Goal: Task Accomplishment & Management: Use online tool/utility

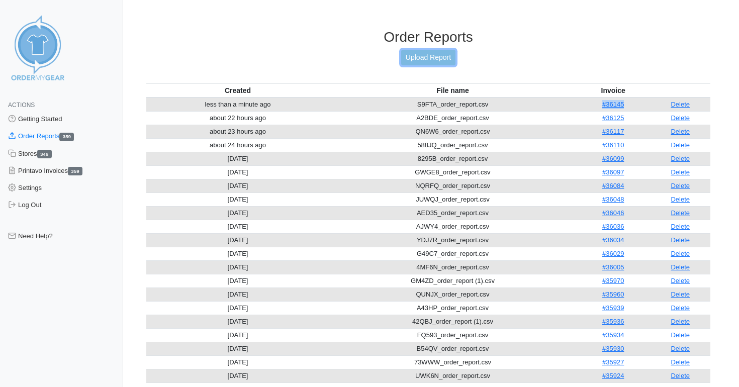
click at [431, 59] on link "Upload Report" at bounding box center [428, 58] width 54 height 16
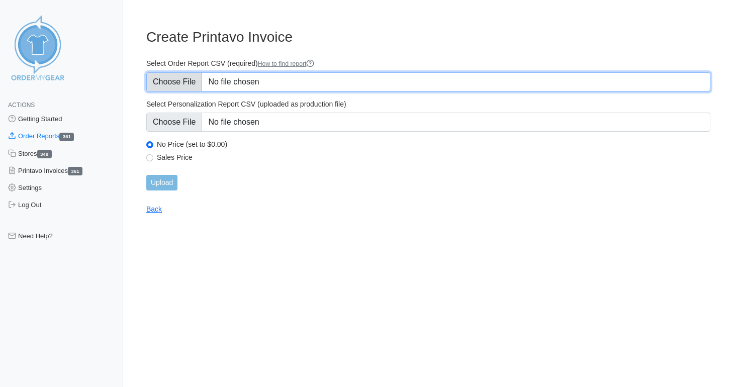
click at [161, 77] on input "Select Order Report CSV (required) How to find report" at bounding box center [428, 81] width 564 height 19
type input "C:\fakepath\DYPSE_order_report.csv"
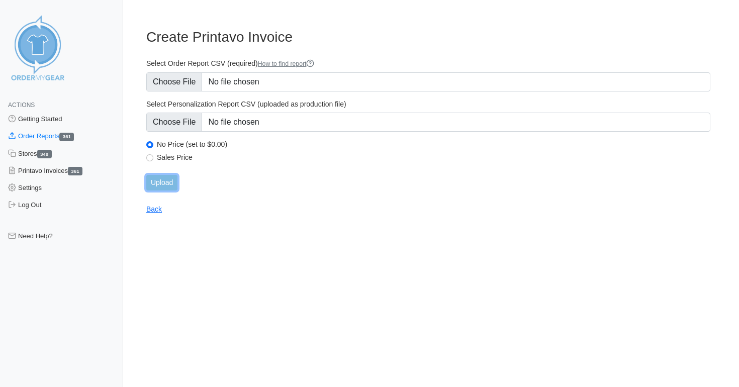
click at [161, 183] on input "Upload" at bounding box center [161, 183] width 31 height 16
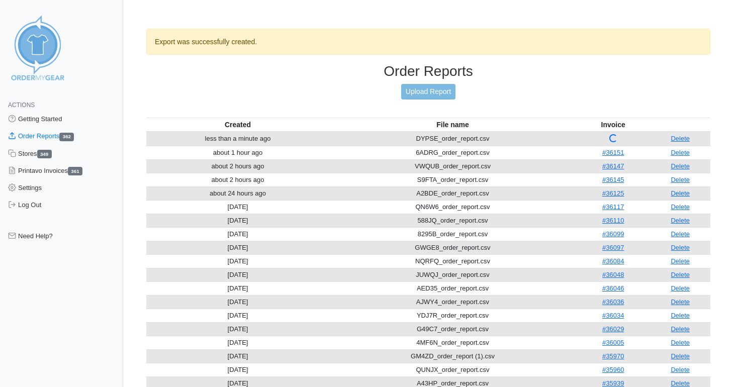
click at [635, 101] on div "Order Reports Upload Report" at bounding box center [428, 90] width 564 height 55
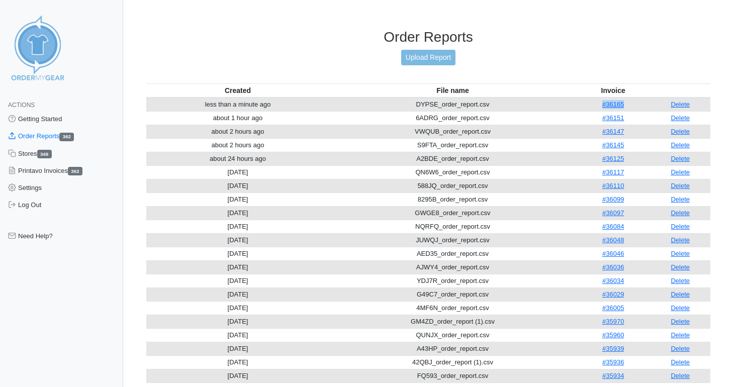
drag, startPoint x: 633, startPoint y: 109, endPoint x: 597, endPoint y: 107, distance: 35.8
click at [597, 107] on td "#36165" at bounding box center [613, 105] width 74 height 14
copy link "#36165"
